Goal: Task Accomplishment & Management: Use online tool/utility

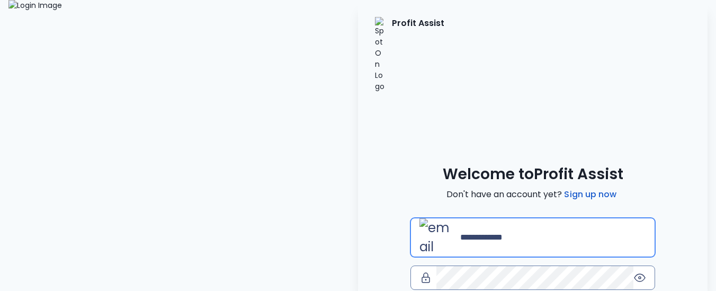
type input "**********"
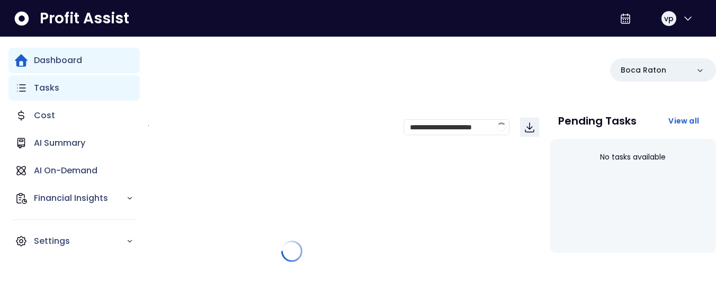
click at [48, 89] on p "Tasks" at bounding box center [46, 88] width 25 height 13
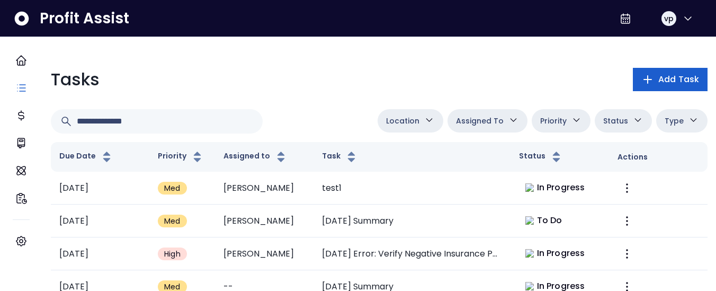
click at [686, 74] on span "Add Task" at bounding box center [679, 79] width 41 height 13
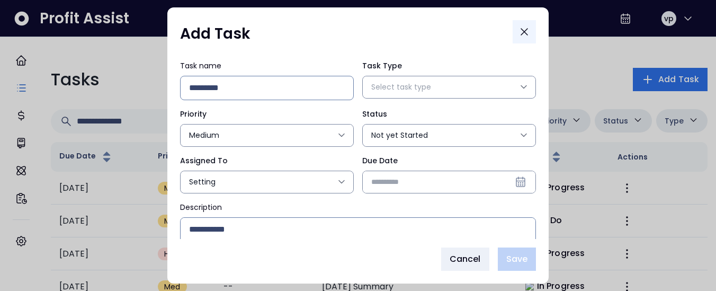
click at [523, 23] on button "Close" at bounding box center [524, 31] width 23 height 23
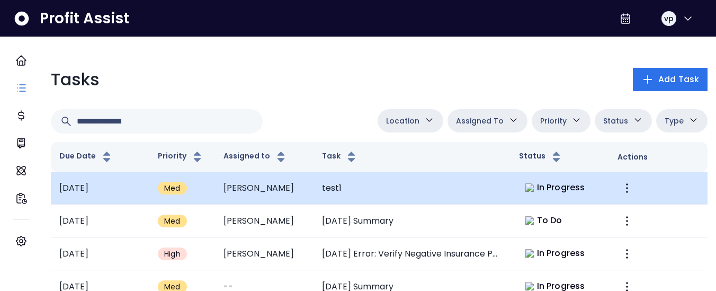
click at [588, 175] on td "In Progress" at bounding box center [560, 188] width 99 height 33
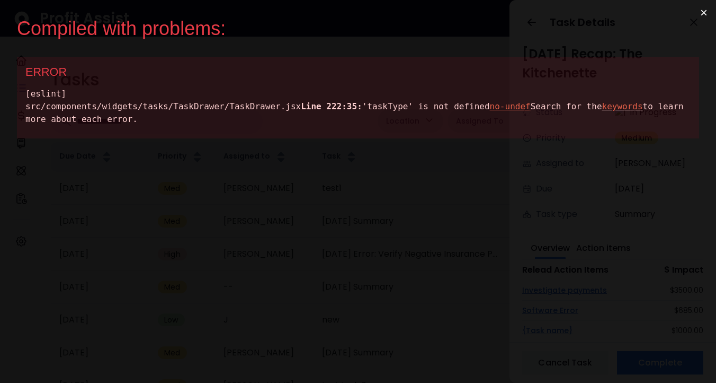
click at [230, 290] on div "Compiled with problems: × ERROR [eslint] src/components/widgets/tasks/TaskDrawe…" at bounding box center [358, 191] width 716 height 383
